Goal: Check status: Check status

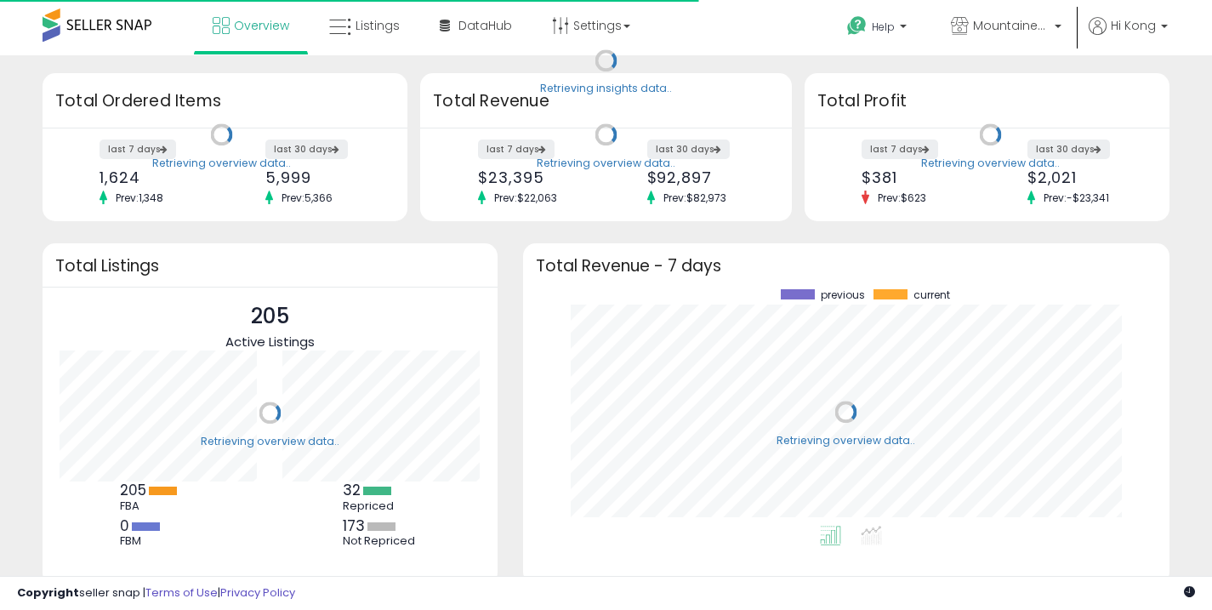
scroll to position [236, 612]
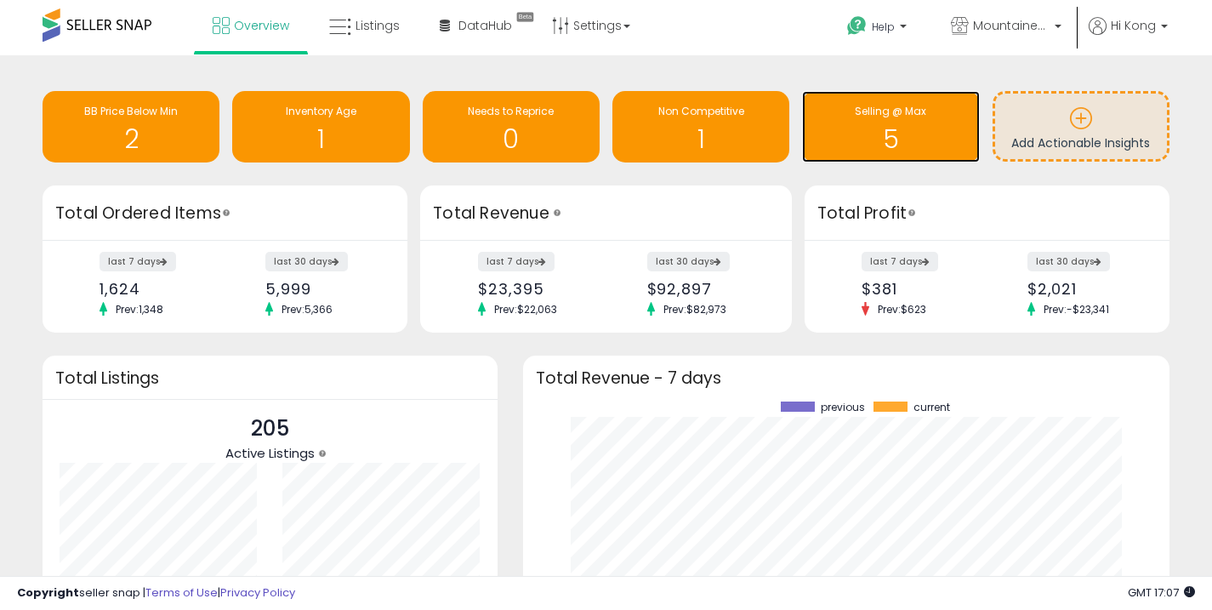
click at [861, 125] on h1 "5" at bounding box center [890, 139] width 160 height 28
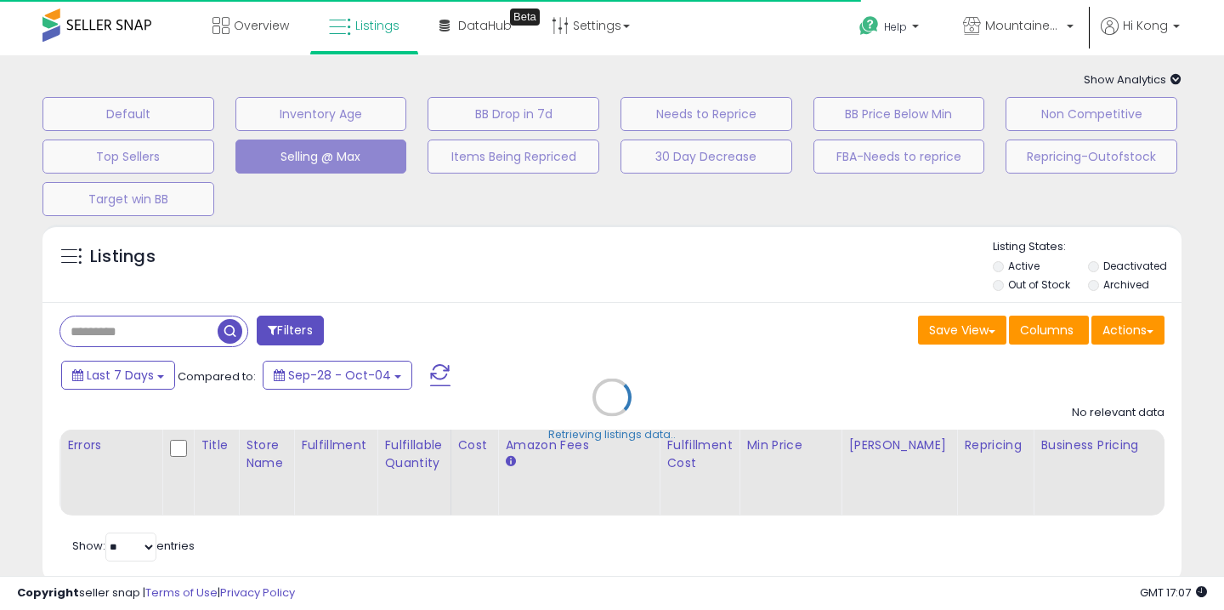
select select "**"
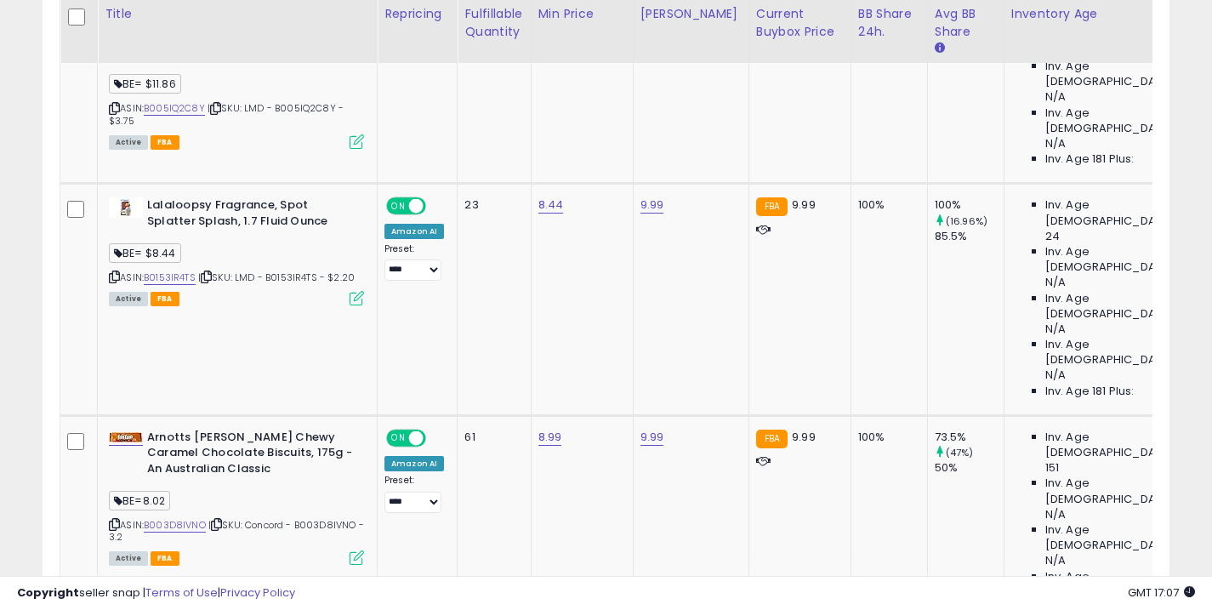
scroll to position [474, 0]
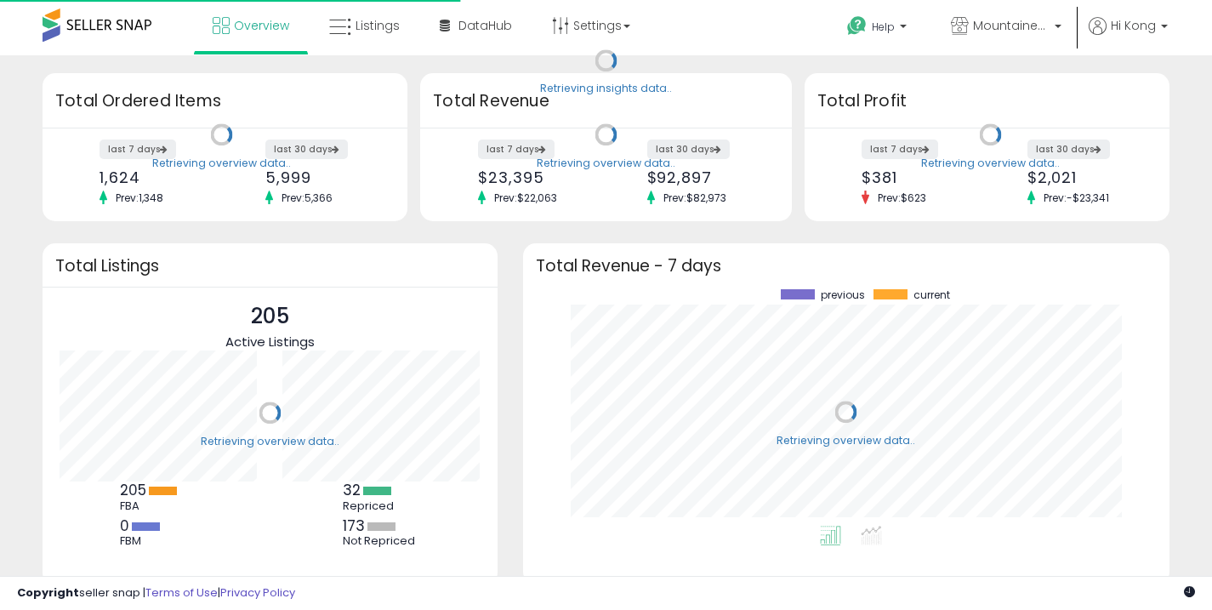
scroll to position [236, 612]
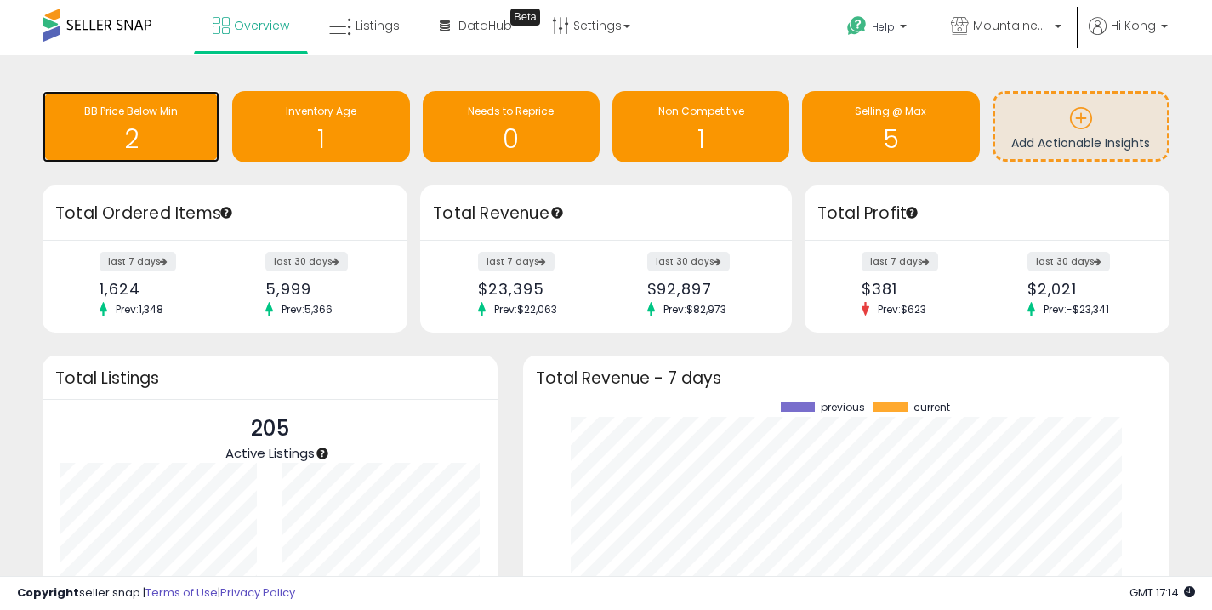
click at [157, 127] on h1 "2" at bounding box center [131, 139] width 160 height 28
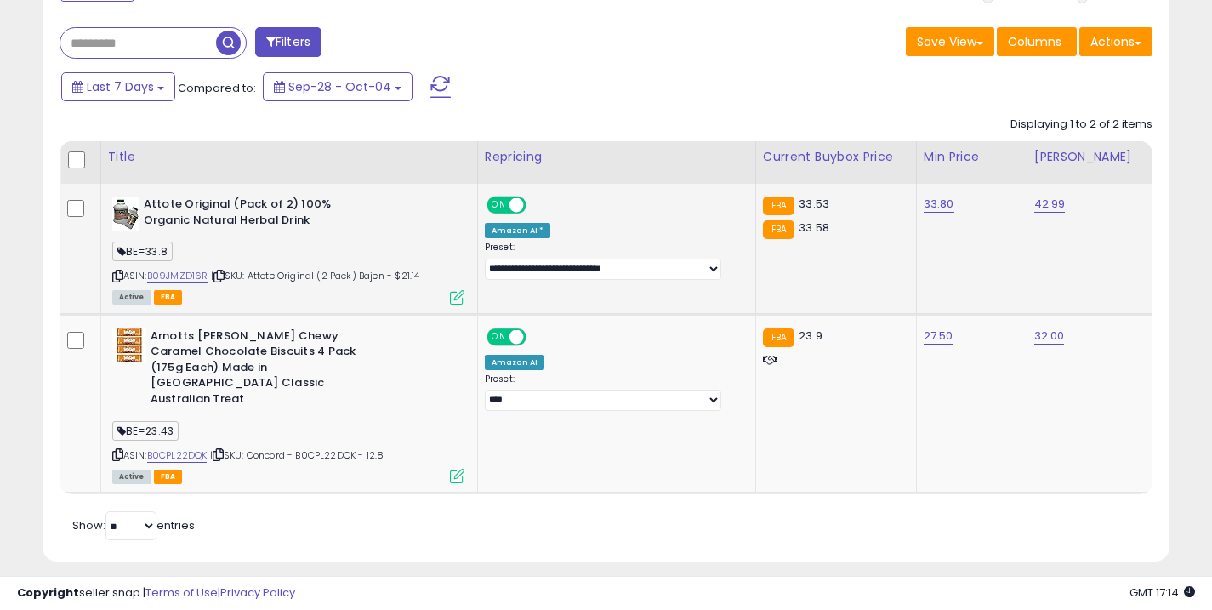
scroll to position [38, 0]
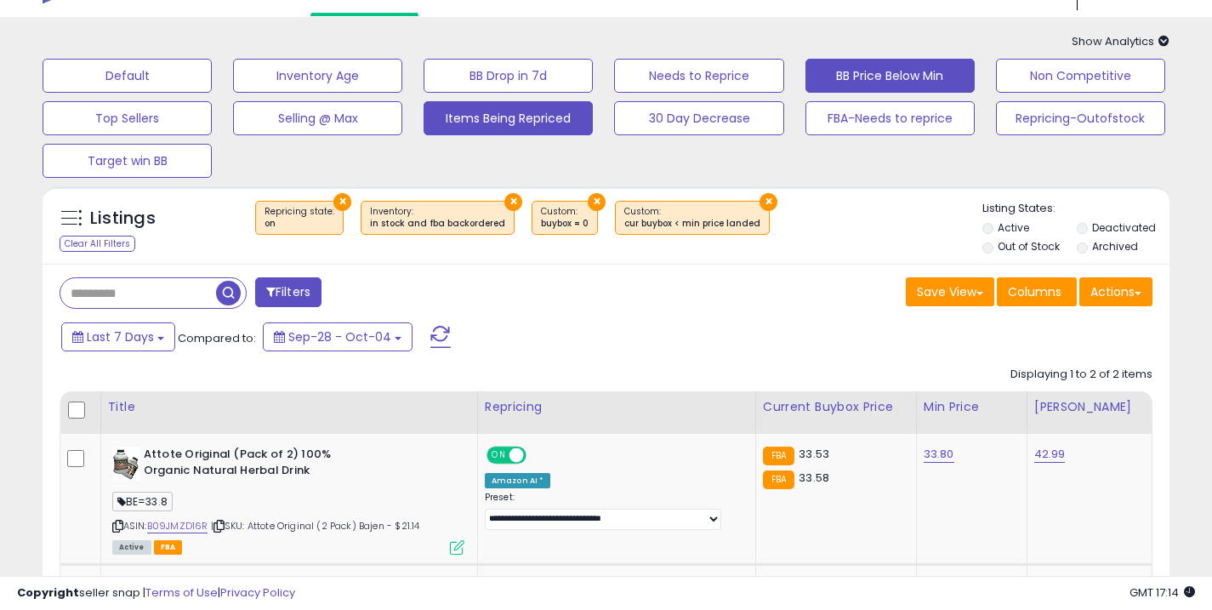
click at [489, 133] on button "Items Being Repriced" at bounding box center [507, 118] width 169 height 34
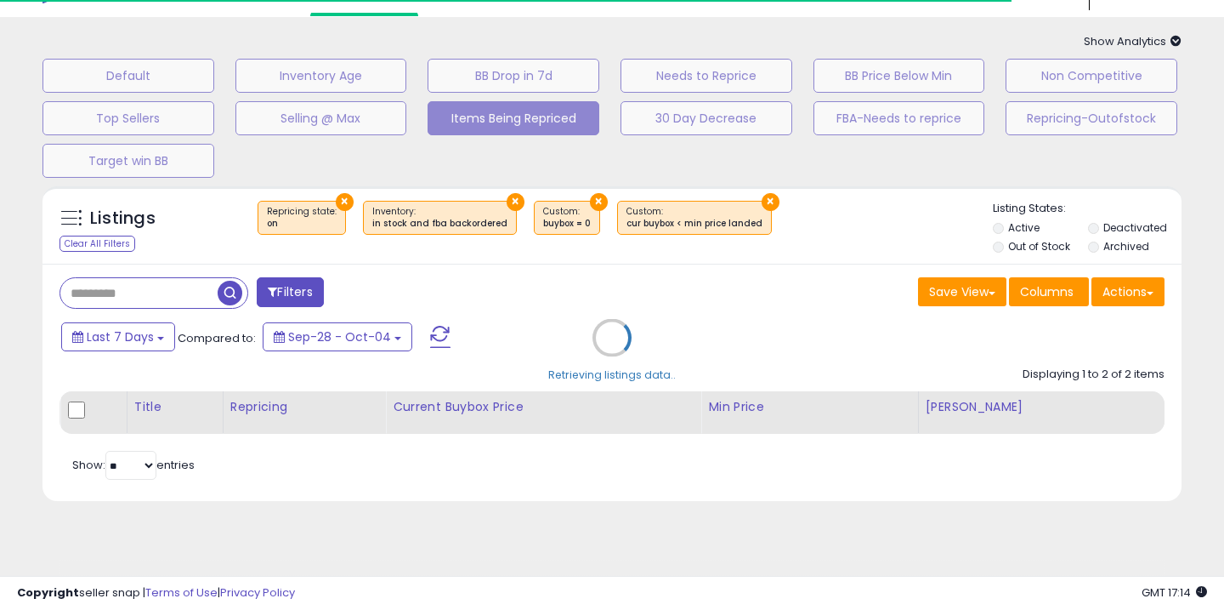
select select "**"
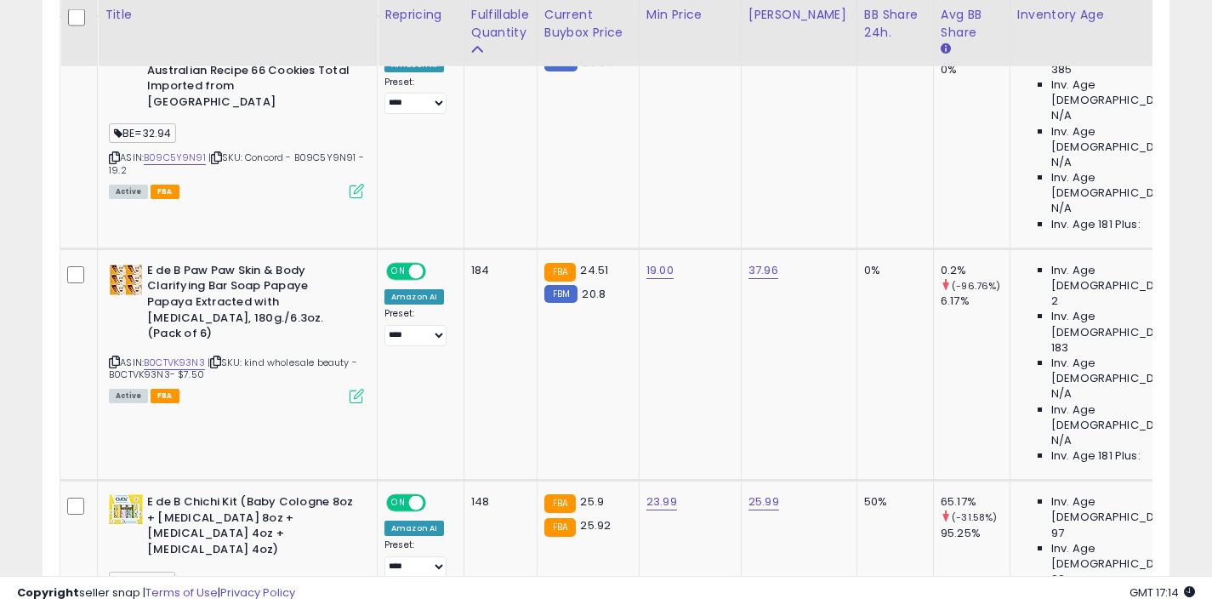
scroll to position [771, 0]
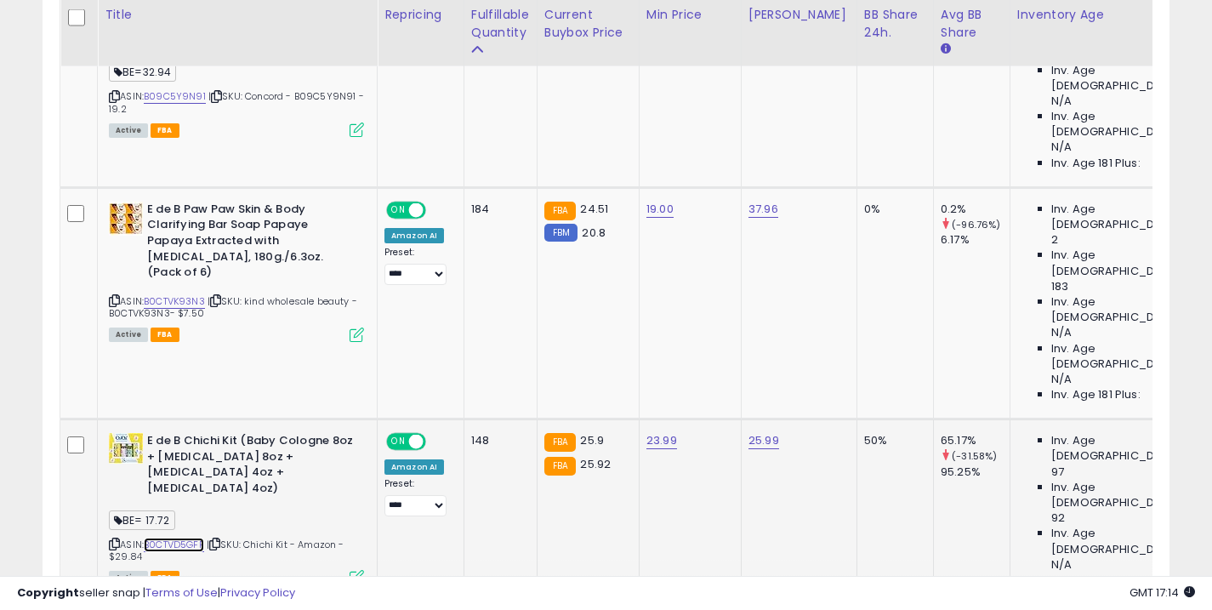
click at [163, 537] on link "B0CTVD5GFF" at bounding box center [174, 544] width 60 height 14
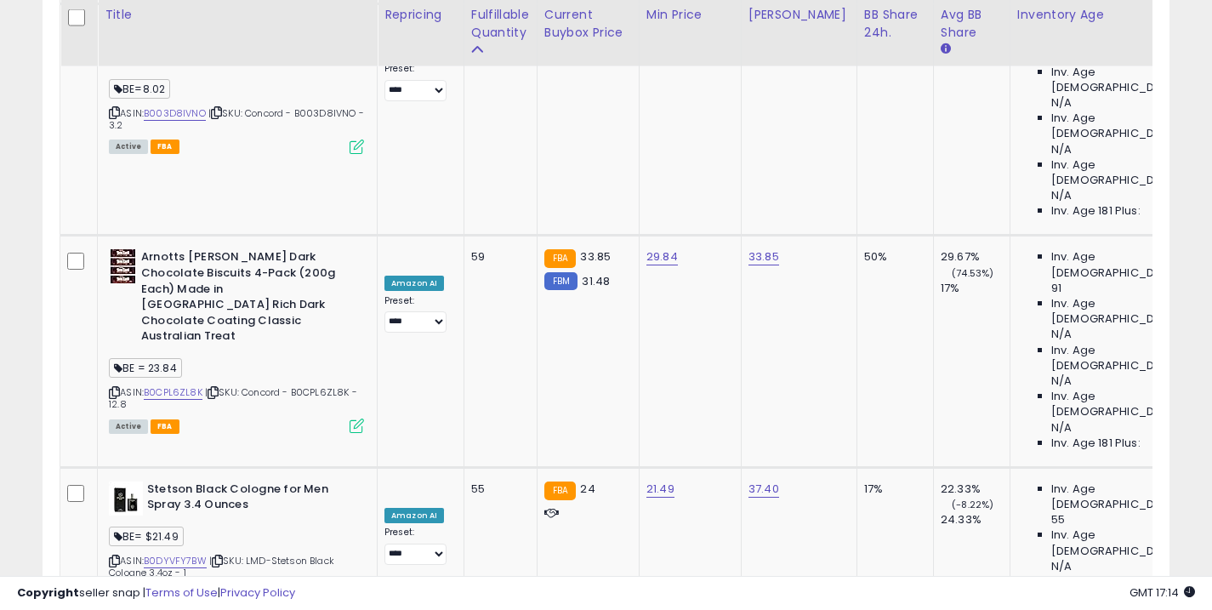
scroll to position [2146, 0]
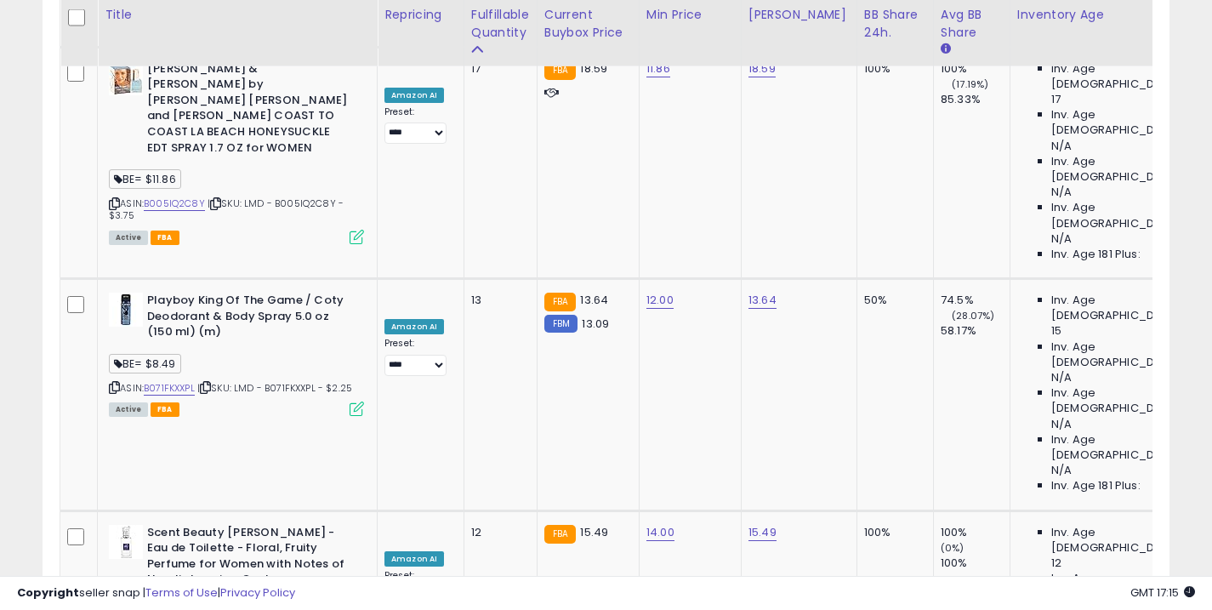
scroll to position [3534, 0]
